Goal: Task Accomplishment & Management: Use online tool/utility

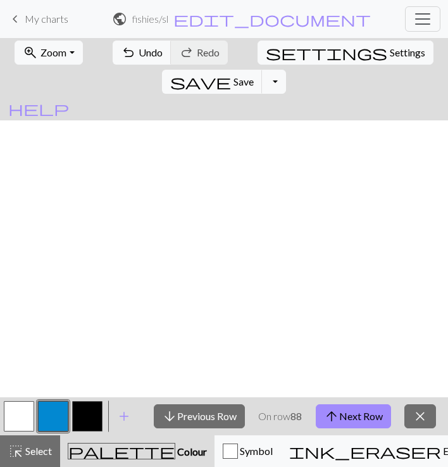
click at [203, 408] on button "arrow_downward Previous Row" at bounding box center [199, 416] width 91 height 24
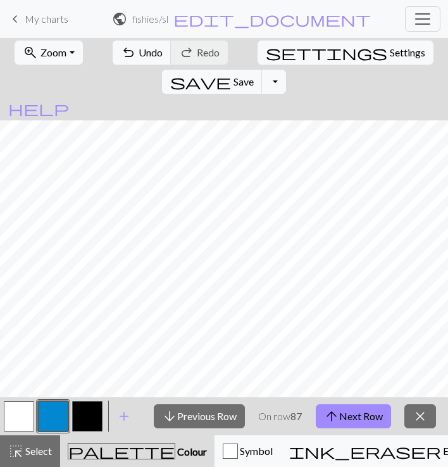
click at [203, 408] on button "arrow_downward Previous Row" at bounding box center [199, 416] width 91 height 24
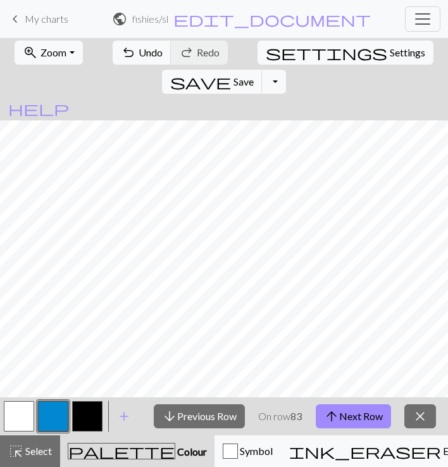
click at [203, 408] on button "arrow_downward Previous Row" at bounding box center [199, 416] width 91 height 24
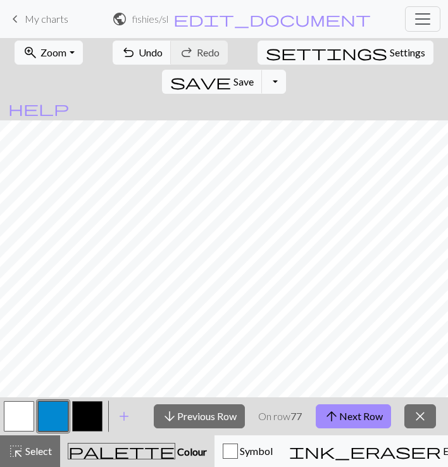
click at [203, 408] on button "arrow_downward Previous Row" at bounding box center [199, 416] width 91 height 24
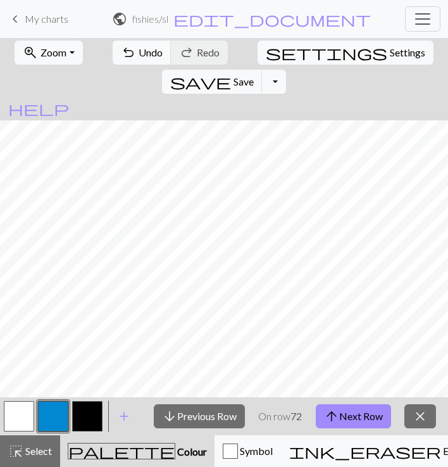
click at [203, 408] on button "arrow_downward Previous Row" at bounding box center [199, 416] width 91 height 24
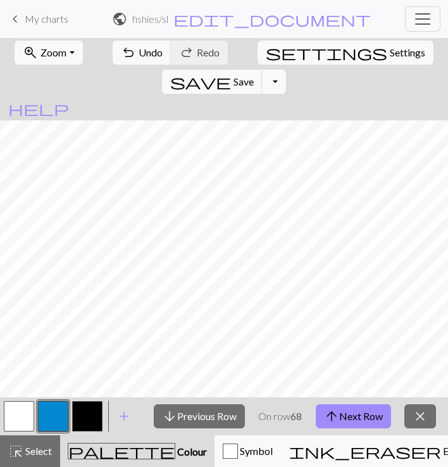
click at [203, 408] on button "arrow_downward Previous Row" at bounding box center [199, 416] width 91 height 24
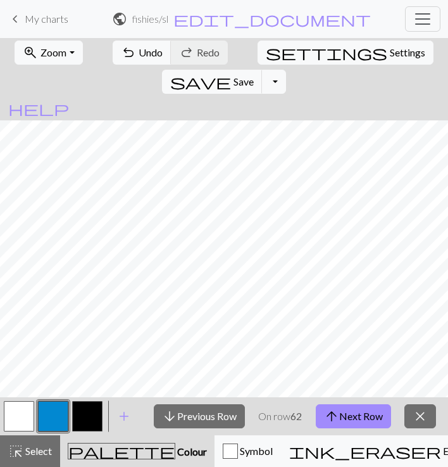
click at [203, 408] on button "arrow_downward Previous Row" at bounding box center [199, 416] width 91 height 24
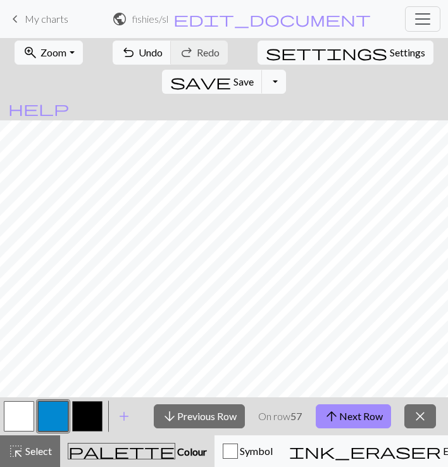
click at [203, 408] on button "arrow_downward Previous Row" at bounding box center [199, 416] width 91 height 24
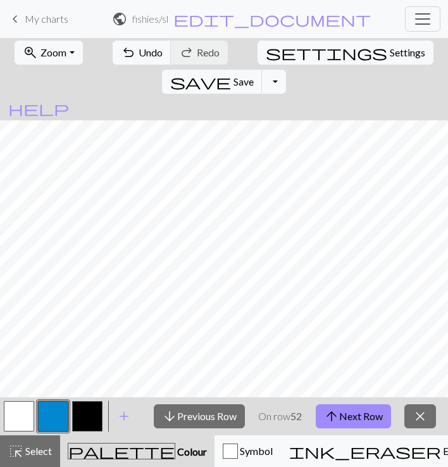
click at [203, 408] on button "arrow_downward Previous Row" at bounding box center [199, 416] width 91 height 24
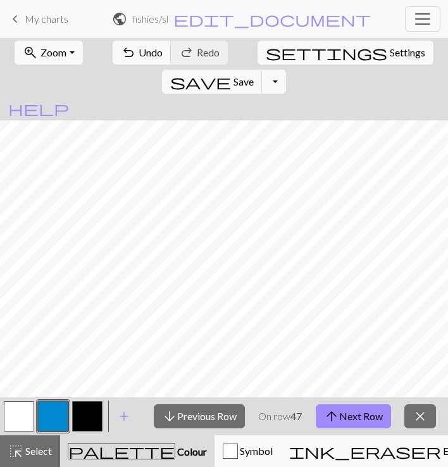
click at [203, 408] on button "arrow_downward Previous Row" at bounding box center [199, 416] width 91 height 24
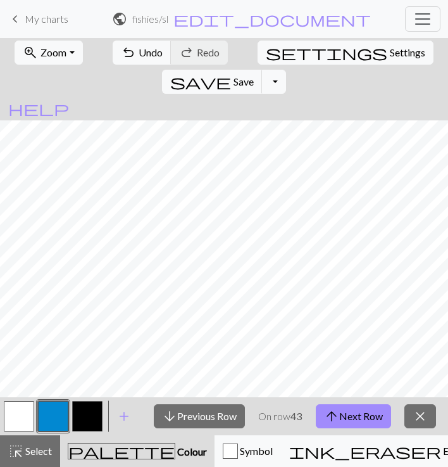
click at [203, 408] on button "arrow_downward Previous Row" at bounding box center [199, 416] width 91 height 24
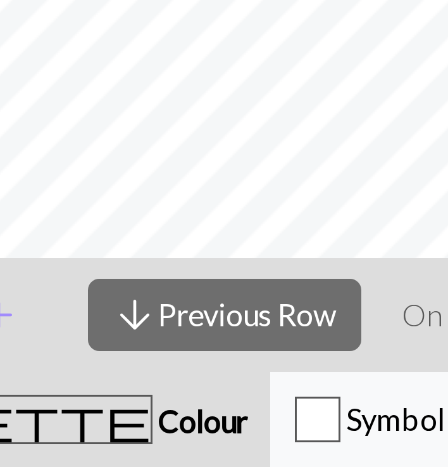
click at [142, 397] on div "arrow_downward Previous Row On row 39 arrow_upward Next Row close" at bounding box center [295, 416] width 307 height 38
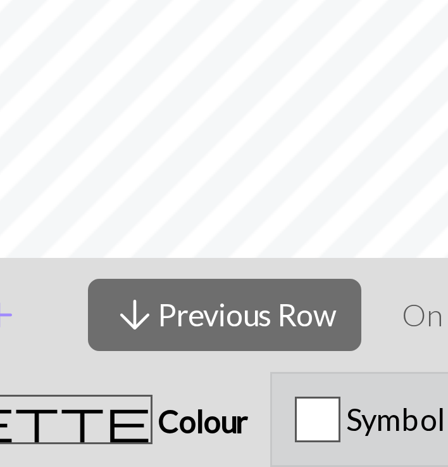
click at [238, 445] on span "Symbol" at bounding box center [255, 451] width 35 height 12
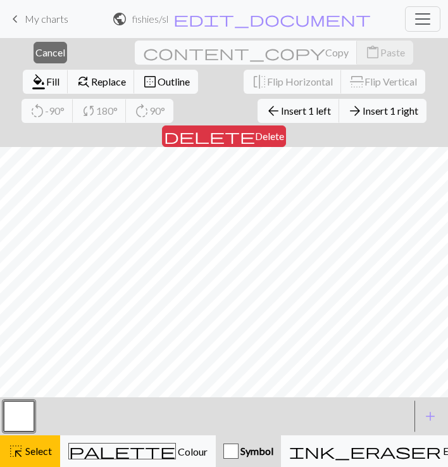
scroll to position [982, 688]
click at [42, 57] on span "Cancel" at bounding box center [50, 52] width 30 height 12
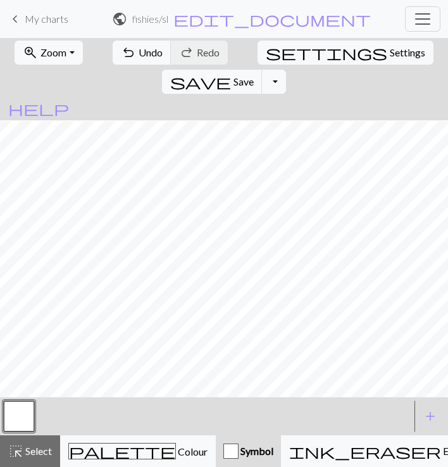
scroll to position [1006, 688]
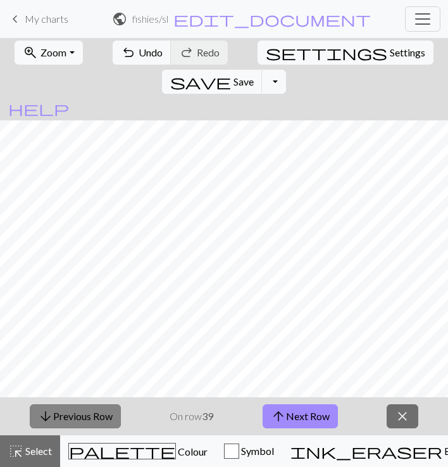
click at [70, 417] on button "arrow_downward Previous Row" at bounding box center [75, 416] width 91 height 24
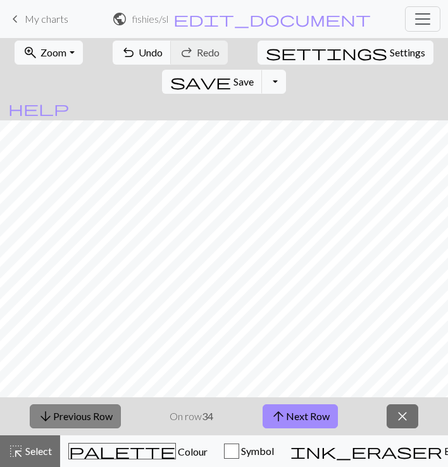
click at [70, 417] on button "arrow_downward Previous Row" at bounding box center [75, 416] width 91 height 24
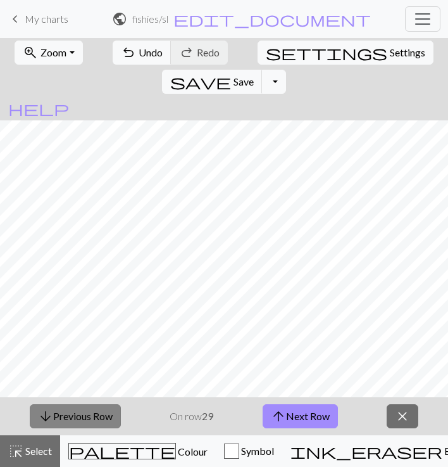
click at [70, 417] on button "arrow_downward Previous Row" at bounding box center [75, 416] width 91 height 24
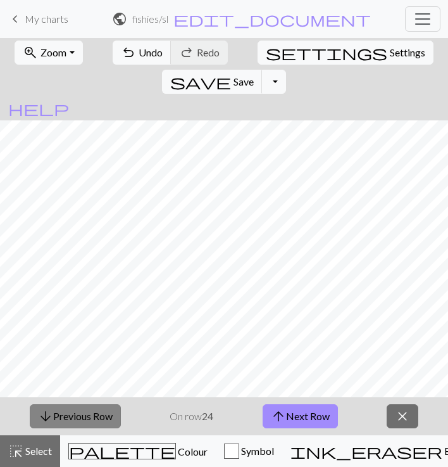
click at [70, 417] on button "arrow_downward Previous Row" at bounding box center [75, 416] width 91 height 24
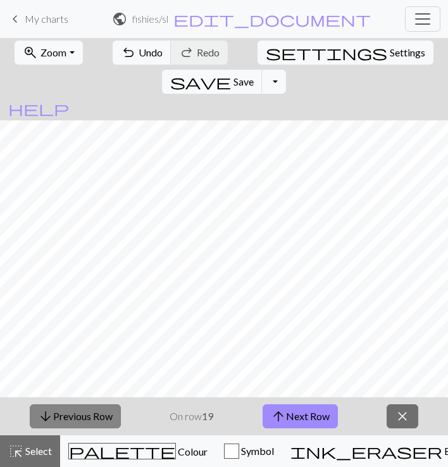
click at [70, 417] on button "arrow_downward Previous Row" at bounding box center [75, 416] width 91 height 24
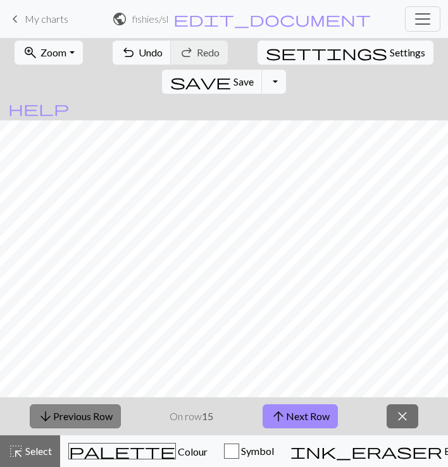
click at [70, 417] on button "arrow_downward Previous Row" at bounding box center [75, 416] width 91 height 24
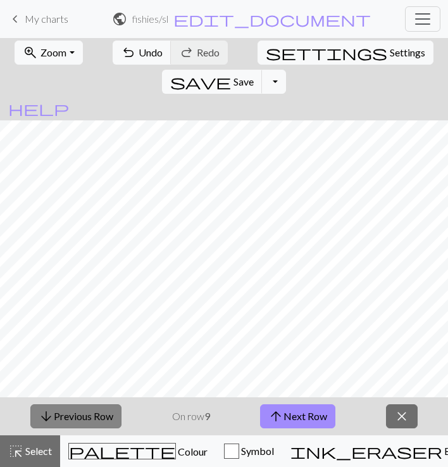
click at [70, 417] on button "arrow_downward Previous Row" at bounding box center [75, 416] width 91 height 24
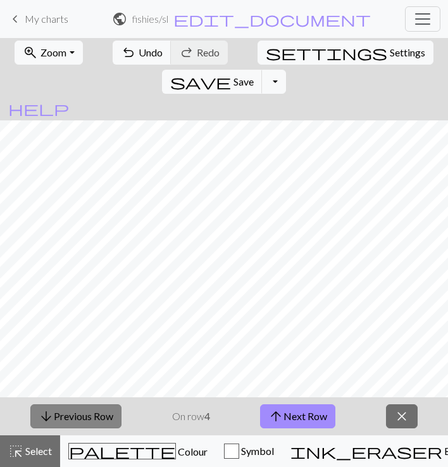
click at [70, 417] on button "arrow_downward Previous Row" at bounding box center [75, 416] width 91 height 24
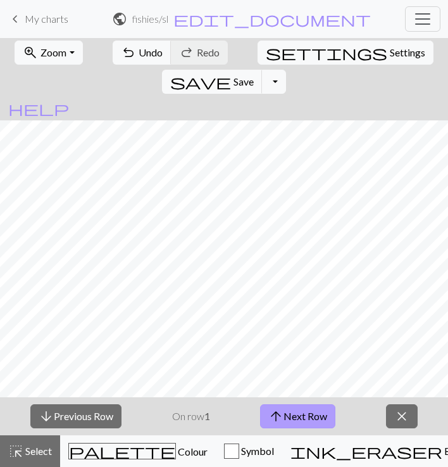
click at [293, 410] on button "arrow_upward Next Row" at bounding box center [297, 416] width 75 height 24
click at [291, 405] on button "arrow_upward Next Row" at bounding box center [297, 416] width 75 height 24
click at [295, 414] on button "arrow_upward Next Row" at bounding box center [297, 416] width 75 height 24
click at [305, 406] on button "arrow_upward Next Row" at bounding box center [297, 416] width 75 height 24
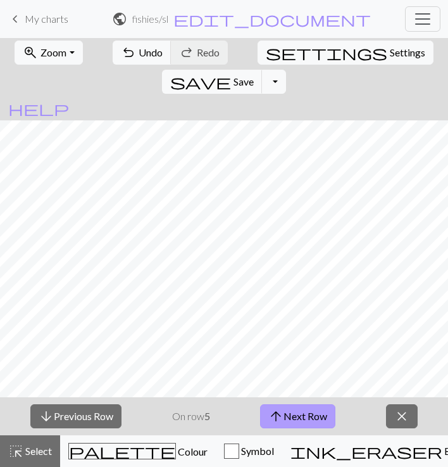
click at [302, 421] on button "arrow_upward Next Row" at bounding box center [297, 416] width 75 height 24
click at [298, 415] on button "arrow_upward Next Row" at bounding box center [297, 416] width 75 height 24
click at [298, 413] on button "arrow_upward Next Row" at bounding box center [297, 416] width 75 height 24
click at [320, 417] on button "arrow_upward Next Row" at bounding box center [297, 416] width 75 height 24
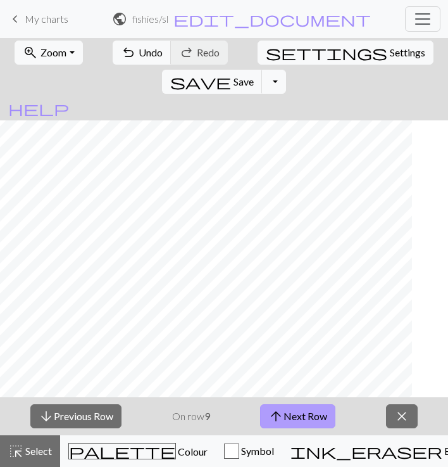
scroll to position [984, 257]
click at [291, 422] on button "arrow_upward Next Row" at bounding box center [297, 416] width 75 height 24
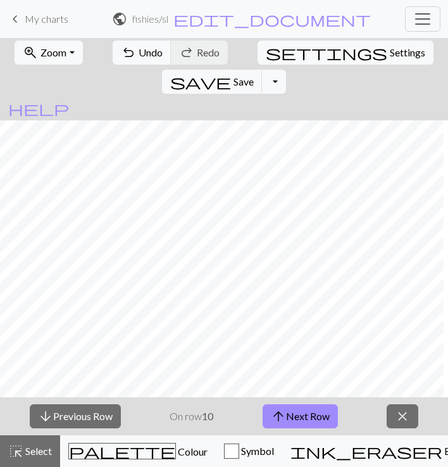
scroll to position [984, 681]
click at [300, 412] on button "arrow_upward Next Row" at bounding box center [300, 416] width 75 height 24
click at [309, 412] on button "arrow_upward Next Row" at bounding box center [300, 416] width 75 height 24
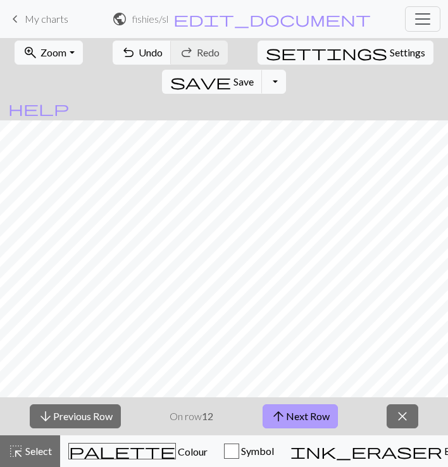
click at [296, 421] on button "arrow_upward Next Row" at bounding box center [300, 416] width 75 height 24
click at [295, 421] on button "arrow_upward Next Row" at bounding box center [300, 416] width 75 height 24
click at [293, 423] on button "arrow_upward Next Row" at bounding box center [300, 416] width 75 height 24
click at [319, 417] on button "arrow_upward Next Row" at bounding box center [300, 416] width 75 height 24
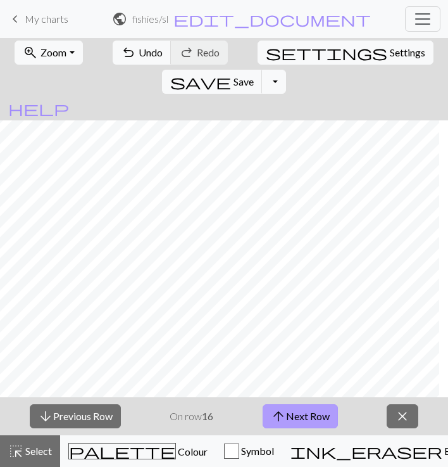
scroll to position [921, 730]
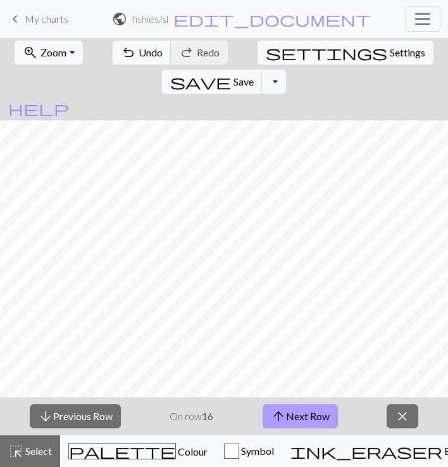
click at [303, 417] on button "arrow_upward Next Row" at bounding box center [300, 416] width 75 height 24
click at [293, 419] on button "arrow_upward Next Row" at bounding box center [300, 416] width 75 height 24
click at [315, 419] on button "arrow_upward Next Row" at bounding box center [300, 416] width 75 height 24
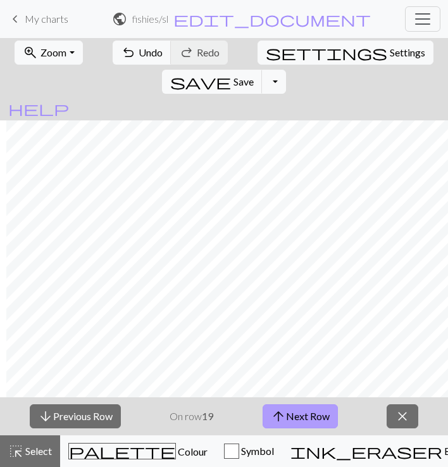
scroll to position [878, 226]
click at [310, 414] on button "arrow_upward Next Row" at bounding box center [300, 416] width 75 height 24
click at [304, 415] on button "arrow_upward Next Row" at bounding box center [300, 416] width 75 height 24
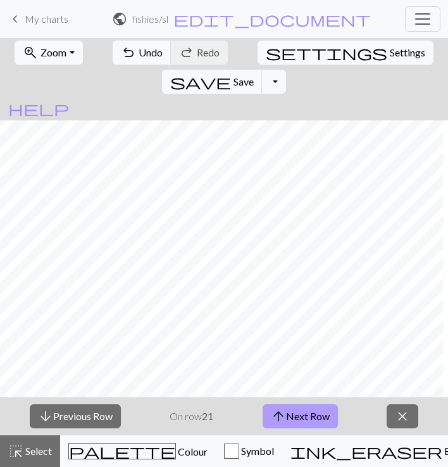
scroll to position [865, 220]
click at [324, 413] on button "arrow_upward Next Row" at bounding box center [300, 416] width 75 height 24
click at [295, 419] on button "arrow_upward Next Row" at bounding box center [300, 416] width 75 height 24
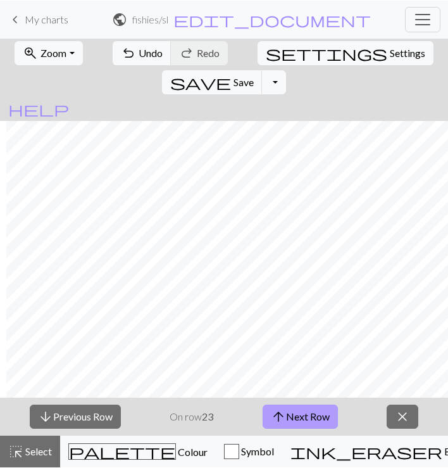
scroll to position [846, 195]
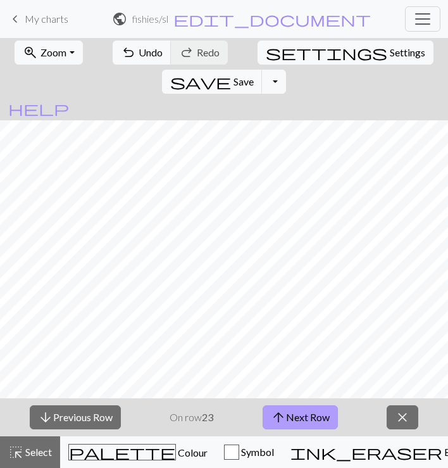
click at [282, 423] on span "arrow_upward" at bounding box center [278, 417] width 15 height 18
click at [282, 412] on span "arrow_upward" at bounding box center [278, 417] width 15 height 18
click at [295, 412] on button "arrow_upward Next Row" at bounding box center [300, 417] width 75 height 24
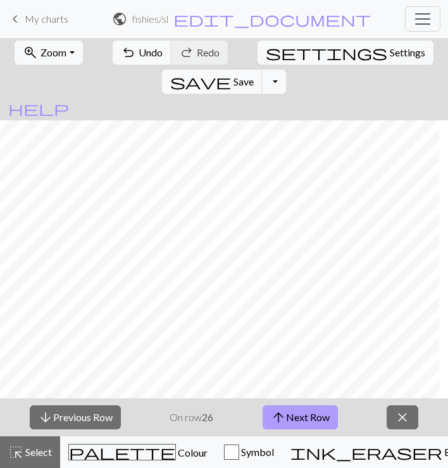
scroll to position [802, 750]
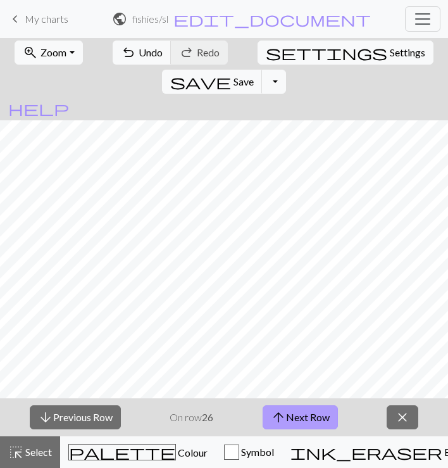
click at [298, 421] on button "arrow_upward Next Row" at bounding box center [300, 417] width 75 height 24
click at [305, 411] on button "arrow_upward Next Row" at bounding box center [300, 417] width 75 height 24
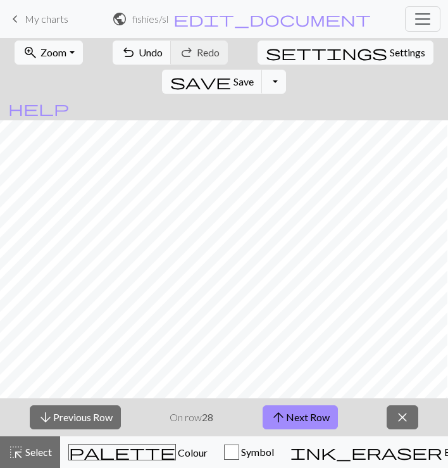
scroll to position [769, 795]
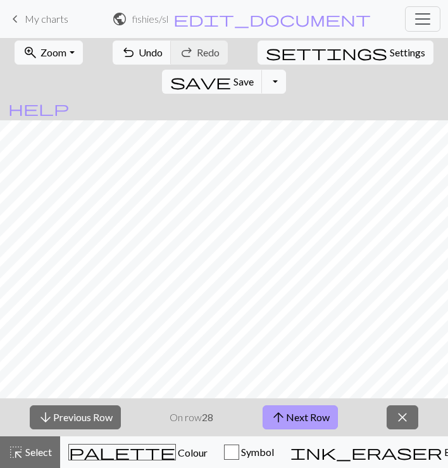
click at [302, 417] on button "arrow_upward Next Row" at bounding box center [300, 417] width 75 height 24
click at [299, 424] on button "arrow_upward Next Row" at bounding box center [300, 417] width 75 height 24
click at [303, 417] on button "arrow_upward Next Row" at bounding box center [300, 416] width 75 height 24
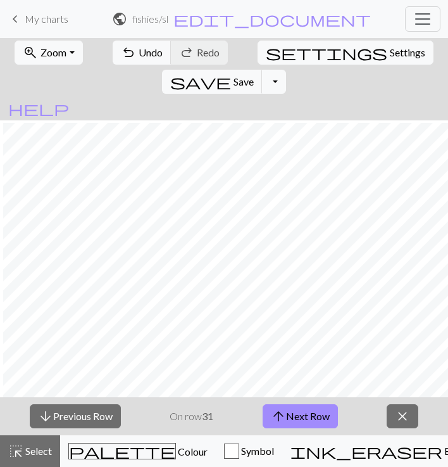
scroll to position [750, 177]
click at [312, 419] on button "arrow_upward Next Row" at bounding box center [300, 416] width 75 height 24
click at [310, 407] on button "arrow_upward Next Row" at bounding box center [300, 416] width 75 height 24
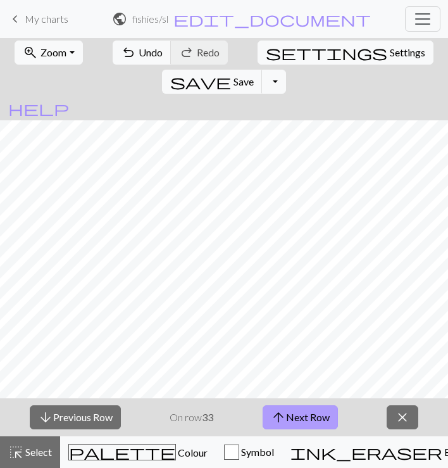
click at [296, 428] on button "arrow_upward Next Row" at bounding box center [300, 417] width 75 height 24
click at [300, 422] on button "arrow_upward Next Row" at bounding box center [300, 417] width 75 height 24
click at [304, 425] on button "arrow_upward Next Row" at bounding box center [300, 417] width 75 height 24
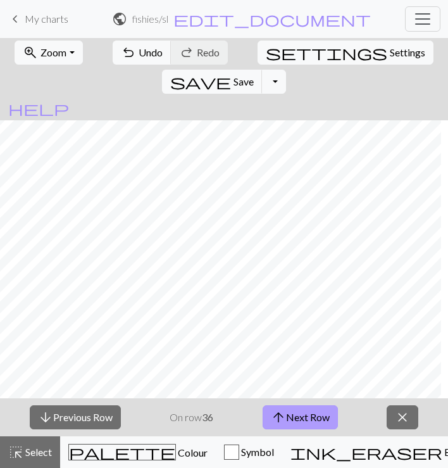
scroll to position [678, 804]
click at [310, 415] on button "arrow_upward Next Row" at bounding box center [300, 417] width 75 height 24
click at [291, 418] on button "arrow_upward Next Row" at bounding box center [300, 416] width 75 height 24
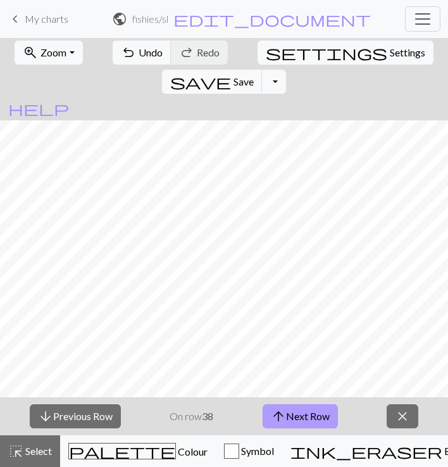
click at [304, 421] on button "arrow_upward Next Row" at bounding box center [300, 416] width 75 height 24
click at [300, 417] on button "arrow_upward Next Row" at bounding box center [300, 416] width 75 height 24
click at [298, 414] on button "arrow_upward Next Row" at bounding box center [300, 416] width 75 height 24
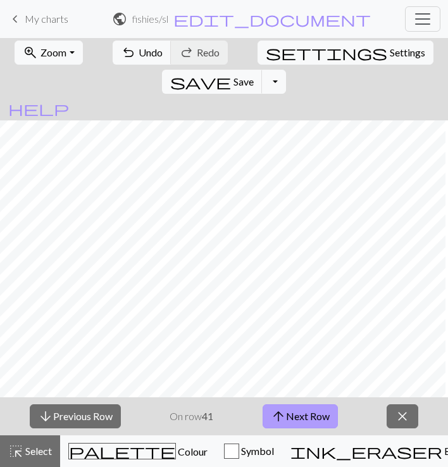
scroll to position [624, 129]
click at [324, 419] on button "arrow_upward Next Row" at bounding box center [300, 416] width 75 height 24
click at [300, 412] on button "arrow_upward Next Row" at bounding box center [300, 416] width 75 height 24
